Goal: Find contact information: Find contact information

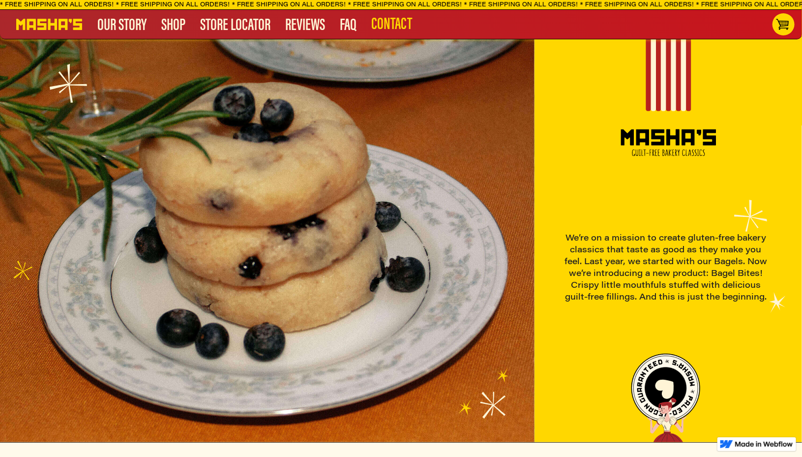
click at [394, 23] on link "CONTACT" at bounding box center [392, 24] width 56 height 12
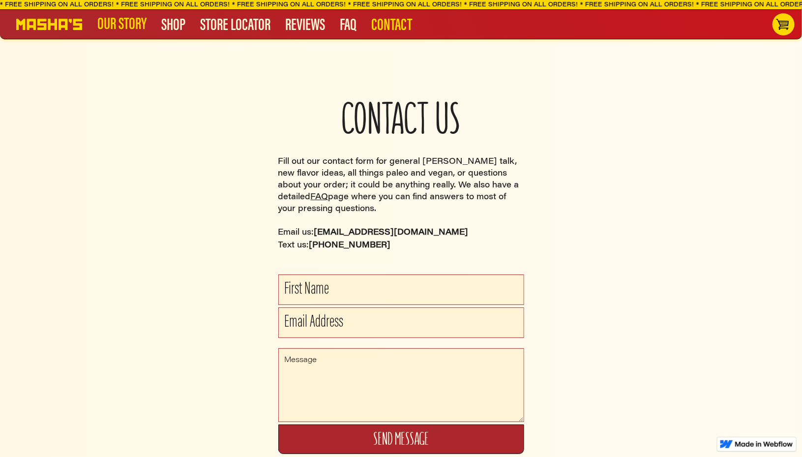
click at [127, 24] on link "our story" at bounding box center [122, 24] width 64 height 12
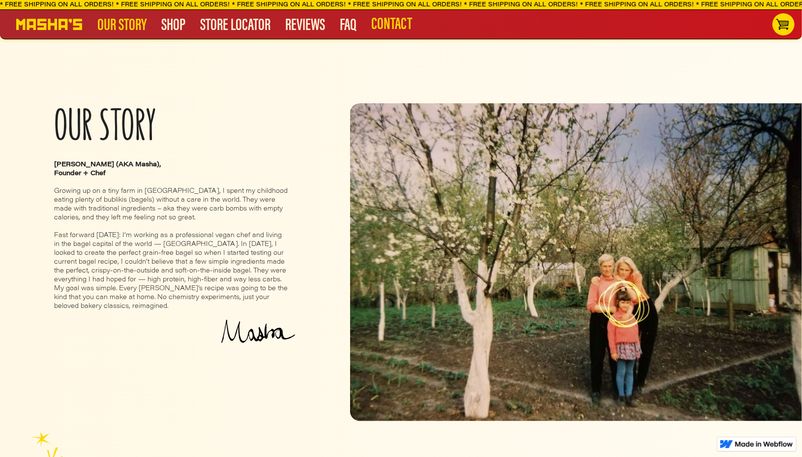
click at [382, 27] on link "CONTACT" at bounding box center [392, 24] width 56 height 12
